Goal: Information Seeking & Learning: Learn about a topic

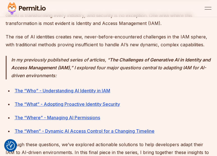
scroll to position [275, 0]
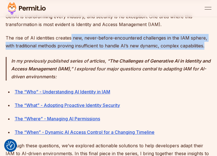
drag, startPoint x: 207, startPoint y: 46, endPoint x: 71, endPoint y: 41, distance: 135.5
click at [71, 41] on p "The rise of AI identities creates new, never-before-encountered challenges in t…" at bounding box center [109, 42] width 206 height 16
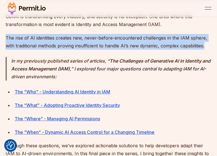
drag, startPoint x: 6, startPoint y: 37, endPoint x: 211, endPoint y: 45, distance: 205.7
click at [211, 45] on p "The rise of AI identities creates new, never-before-encountered challenges in t…" at bounding box center [109, 42] width 206 height 16
copy p "The rise of AI identities creates new, never-before-encountered challenges in t…"
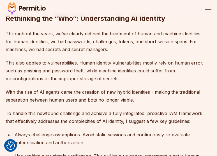
scroll to position [462, 0]
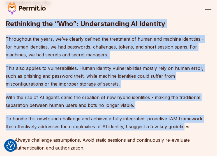
drag, startPoint x: 6, startPoint y: 23, endPoint x: 175, endPoint y: 124, distance: 196.8
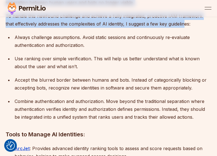
scroll to position [565, 0]
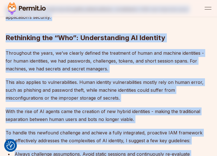
scroll to position [395, 0]
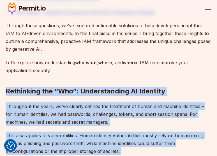
drag, startPoint x: 194, startPoint y: 116, endPoint x: 4, endPoint y: 90, distance: 191.1
copy div "Loremipsum dol “Sit”: Ametconsectet AD Elitsedd Eiusmodtem inc utlab, et’do mag…"
click at [79, 79] on h2 "Rethinking the “Who”: Understanding AI Identity" at bounding box center [109, 79] width 206 height 31
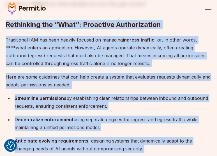
scroll to position [805, 0]
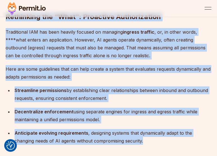
drag, startPoint x: 6, startPoint y: 38, endPoint x: 150, endPoint y: 134, distance: 173.1
copy div "Rethinking the “What”: Proactive Authorization Traditional IAM has been heavily…"
click at [187, 108] on div "Decentralize enforcement using separate engines for ingress and egress traffic …" at bounding box center [113, 116] width 197 height 16
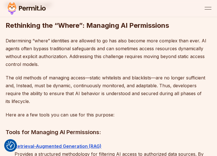
scroll to position [1045, 0]
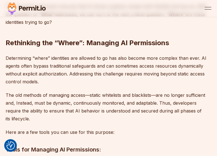
drag, startPoint x: 159, startPoint y: 101, endPoint x: 7, endPoint y: 37, distance: 165.6
copy div "Loremipsum dol “Sitam”: Consecte AD Elitseddoei Temporincid “utlab” etdolorema …"
click at [76, 91] on p "The old methods of managing access—static whitelists and blacklists—are no long…" at bounding box center [109, 106] width 206 height 31
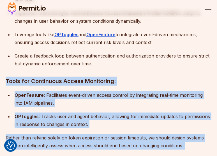
scroll to position [1526, 0]
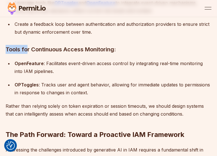
drag, startPoint x: 91, startPoint y: 134, endPoint x: 29, endPoint y: 38, distance: 113.7
drag, startPoint x: 29, startPoint y: 38, endPoint x: 80, endPoint y: 74, distance: 62.3
click at [80, 81] on div "OPToggles : Tracks user and agent behavior, allowing for immediate updates to p…" at bounding box center [113, 89] width 197 height 16
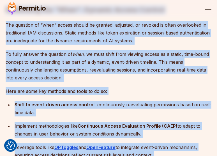
scroll to position [1413, 0]
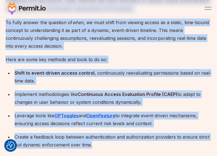
drag, startPoint x: 7, startPoint y: 39, endPoint x: 97, endPoint y: 128, distance: 126.5
copy div "Loremipsum dol “Sita”: Consect Adipis Elitsed Doe temporin ut “labo” etdolo mag…"
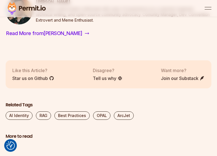
scroll to position [1856, 0]
